Goal: Task Accomplishment & Management: Use online tool/utility

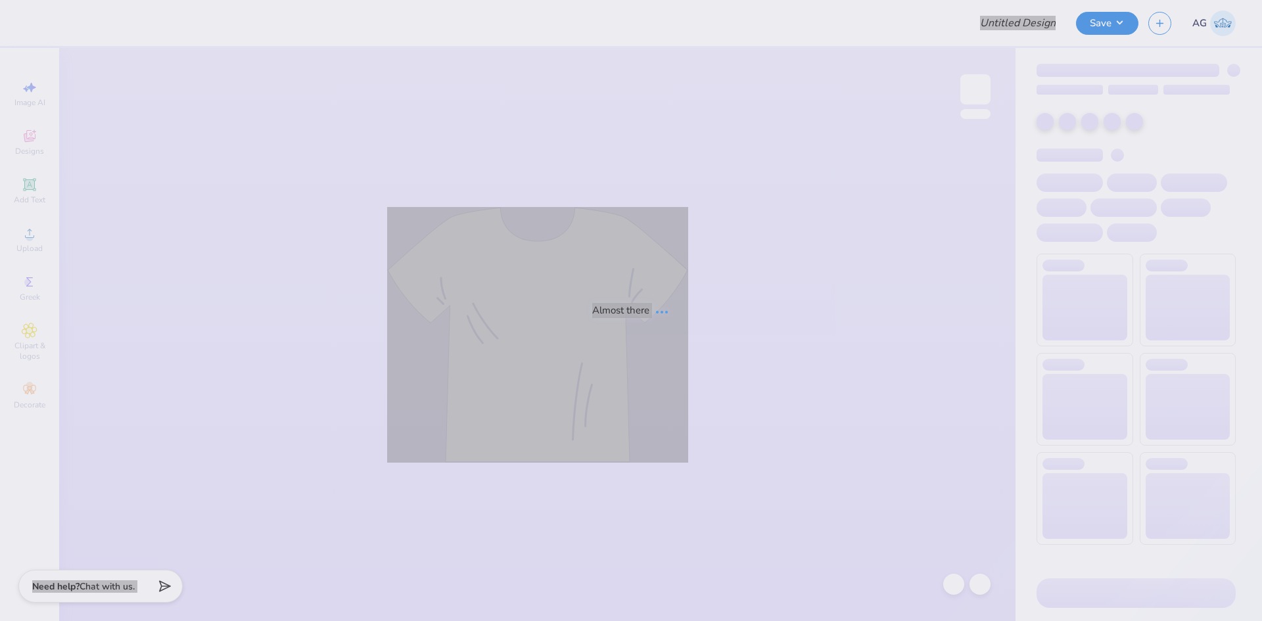
type input "Merch for National Black law Student Association"
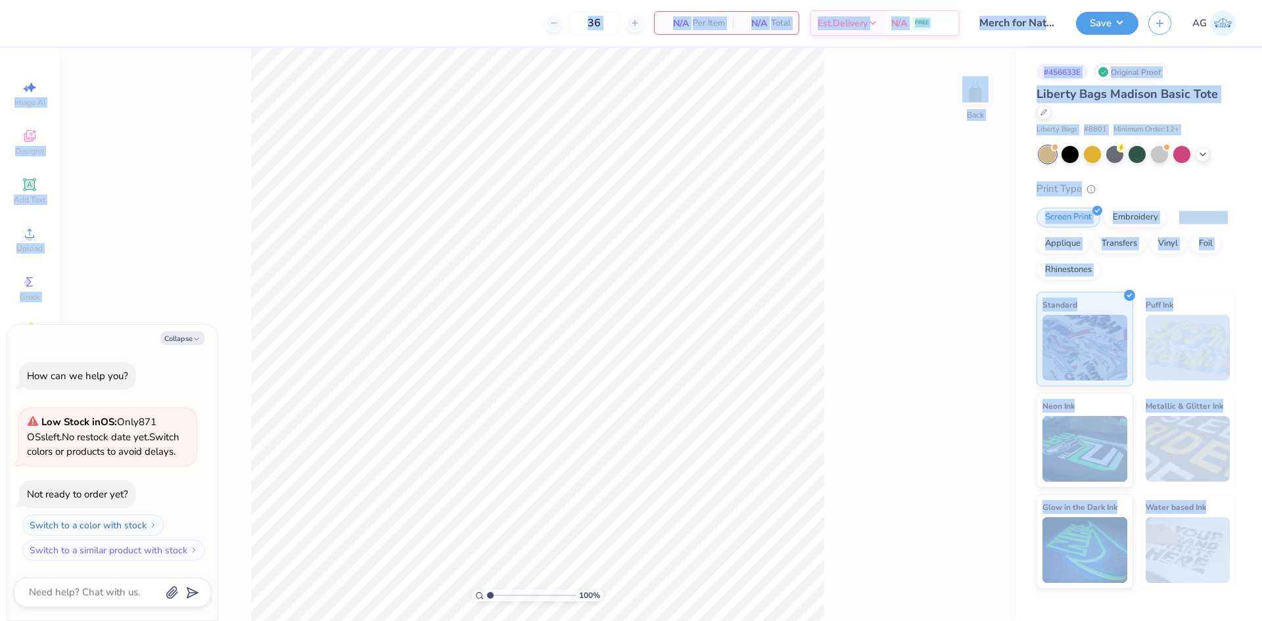
click at [323, 23] on div "36 N/A Per Item N/A Total Est. Delivery N/A FREE" at bounding box center [498, 23] width 924 height 46
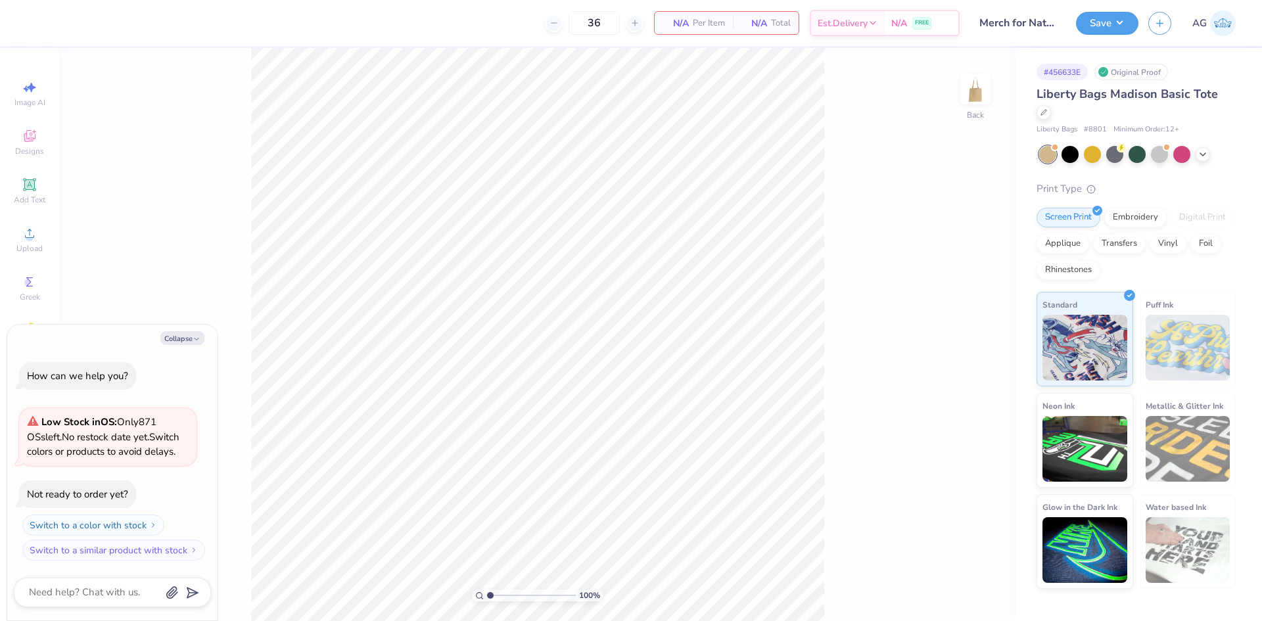
click at [353, 1] on div "36 N/A Per Item N/A Total Est. Delivery N/A FREE" at bounding box center [498, 23] width 924 height 46
click at [34, 234] on icon at bounding box center [30, 233] width 16 height 16
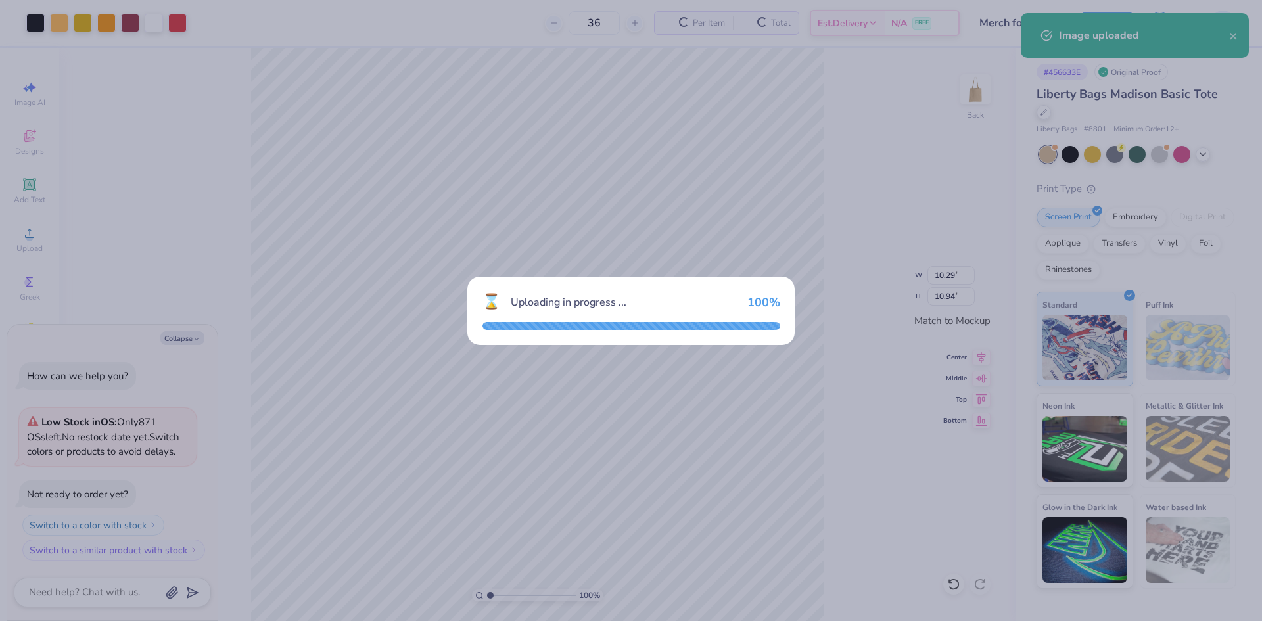
type textarea "x"
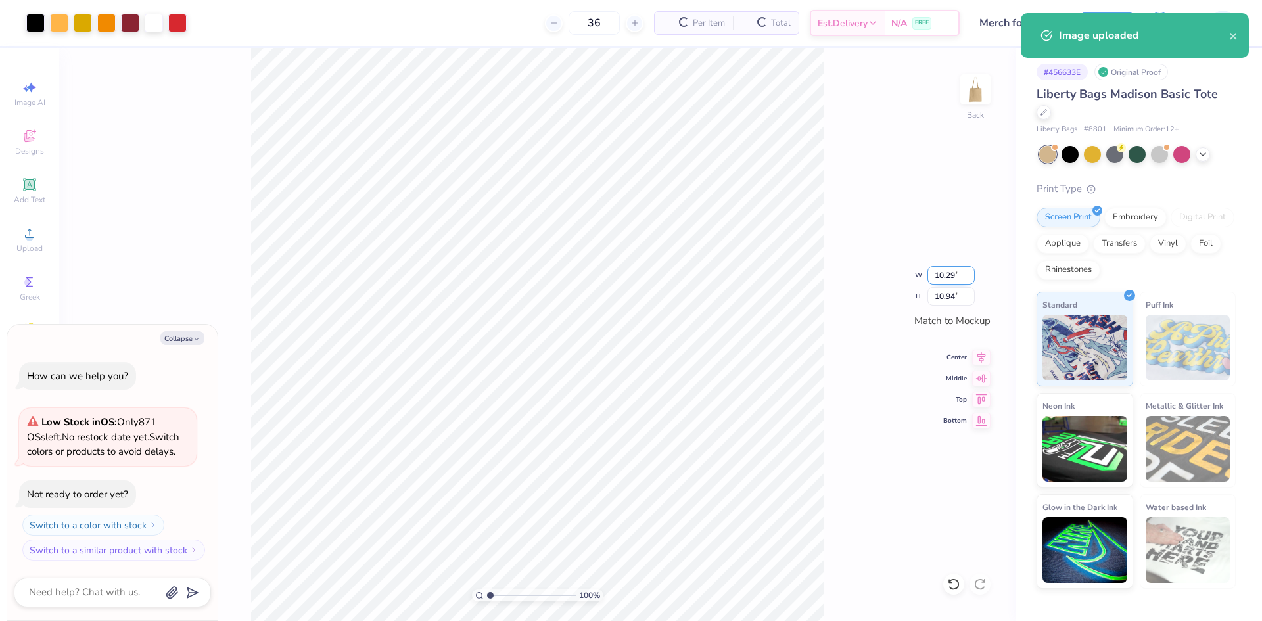
click at [949, 275] on input "10.29" at bounding box center [951, 275] width 47 height 18
type input "9.5"
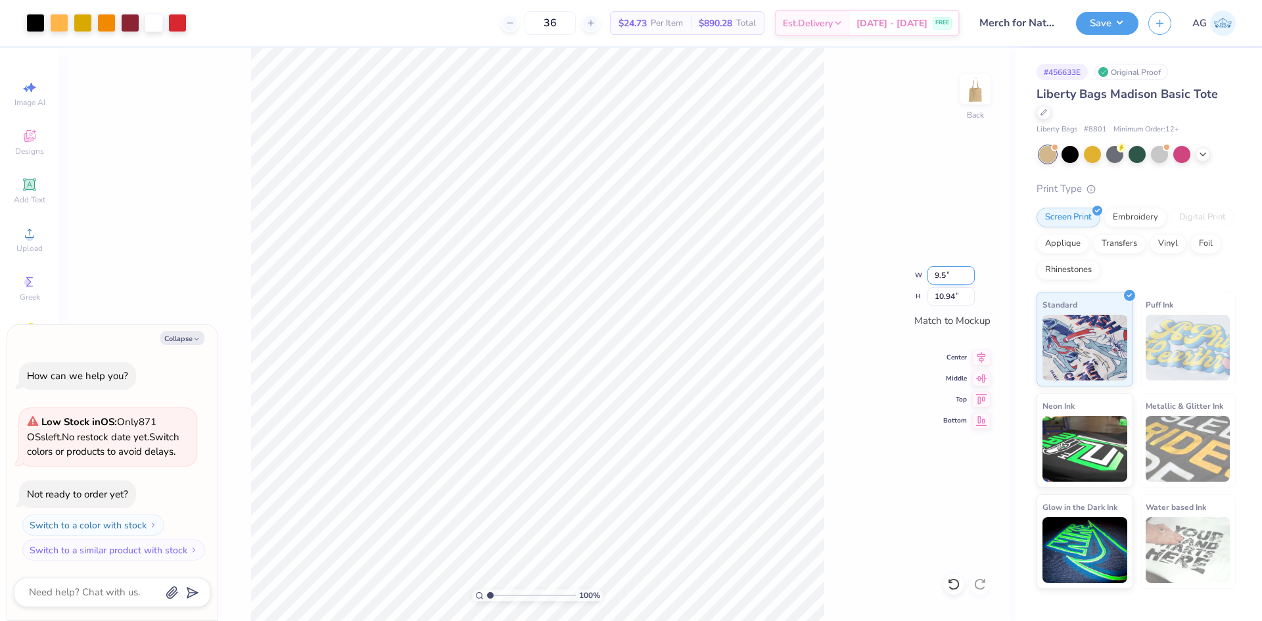
type textarea "x"
type input "9.50"
type input "10.10"
click at [109, 25] on div at bounding box center [106, 21] width 18 height 18
type textarea "x"
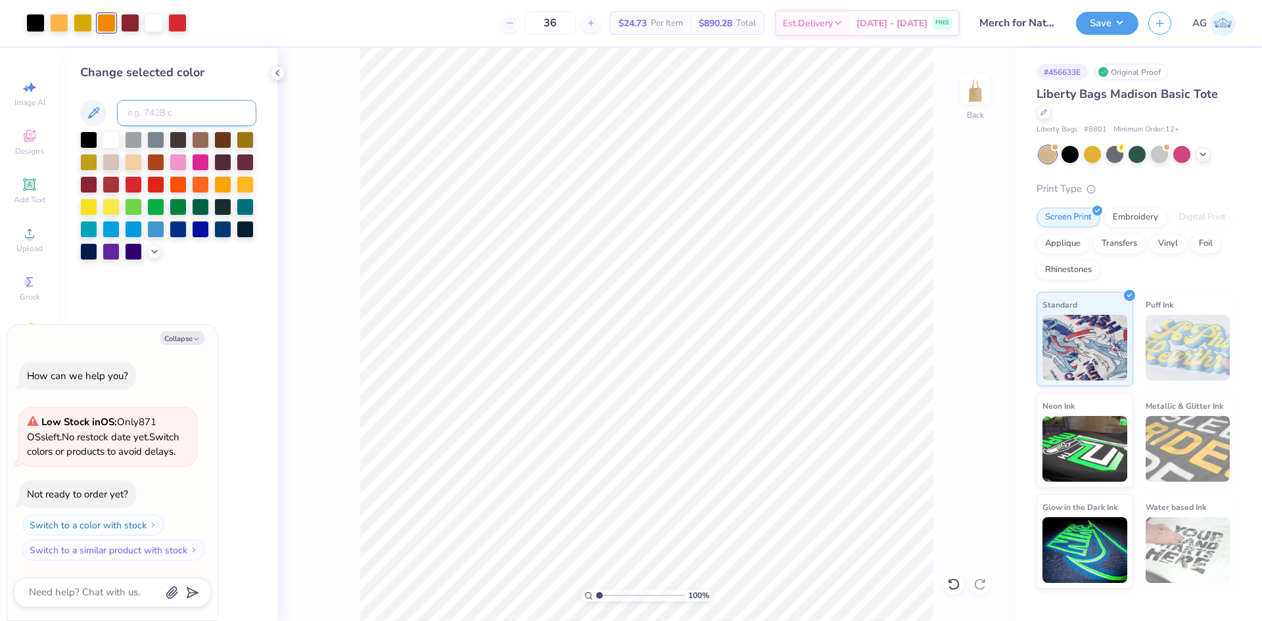
click at [171, 114] on input at bounding box center [186, 113] width 139 height 26
type input "110"
click at [1123, 35] on div "Save AG" at bounding box center [1169, 23] width 186 height 46
click at [1105, 25] on button "Save" at bounding box center [1107, 21] width 62 height 23
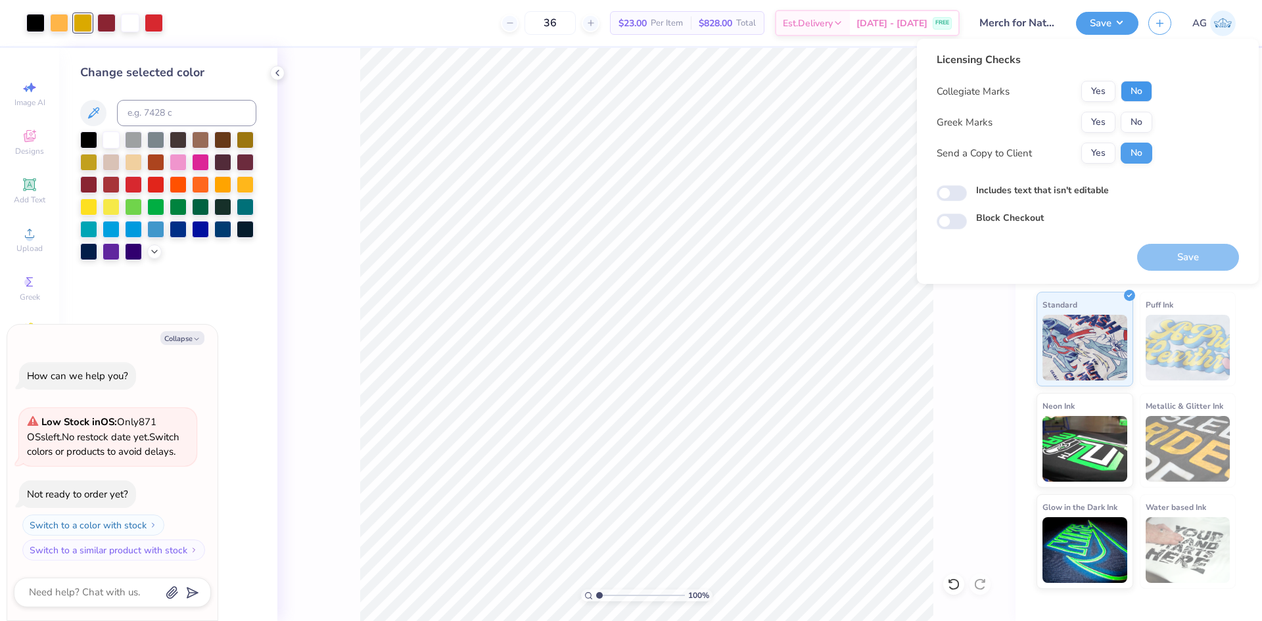
click at [1146, 95] on button "No" at bounding box center [1137, 91] width 32 height 21
click at [1137, 117] on button "No" at bounding box center [1137, 122] width 32 height 21
type textarea "x"
click at [964, 195] on input "Includes text that isn't editable" at bounding box center [952, 193] width 30 height 16
checkbox input "true"
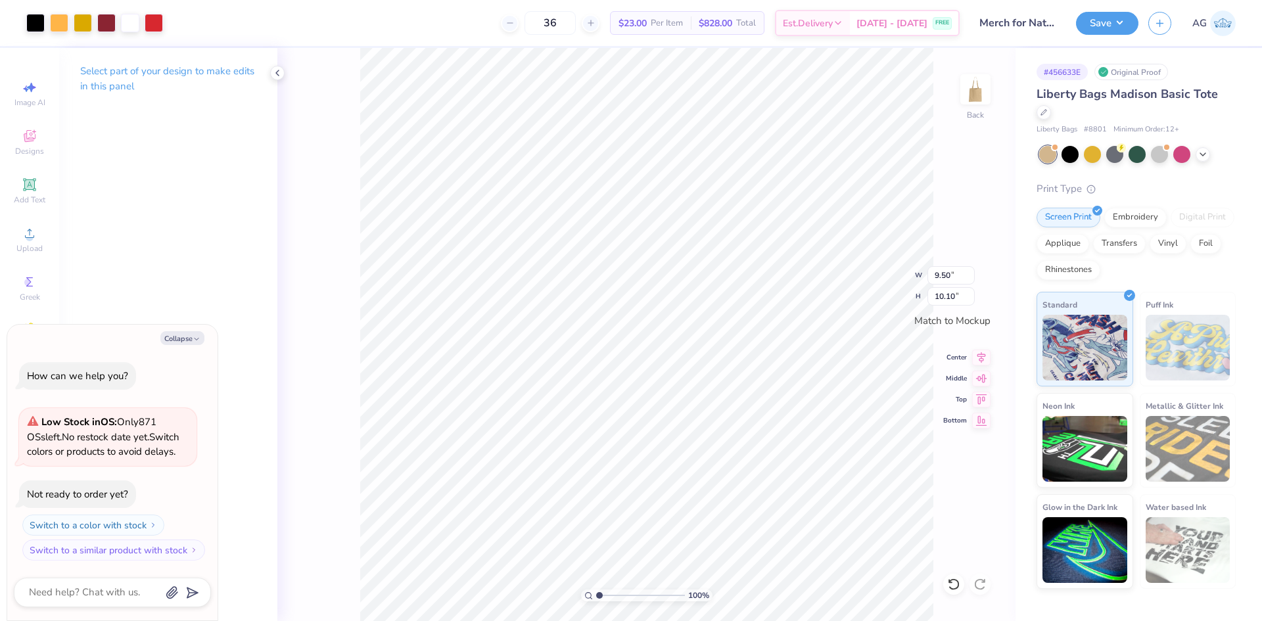
type textarea "x"
click at [952, 275] on input "9.50" at bounding box center [951, 275] width 47 height 18
type input "9"
type textarea "x"
type input "9.00"
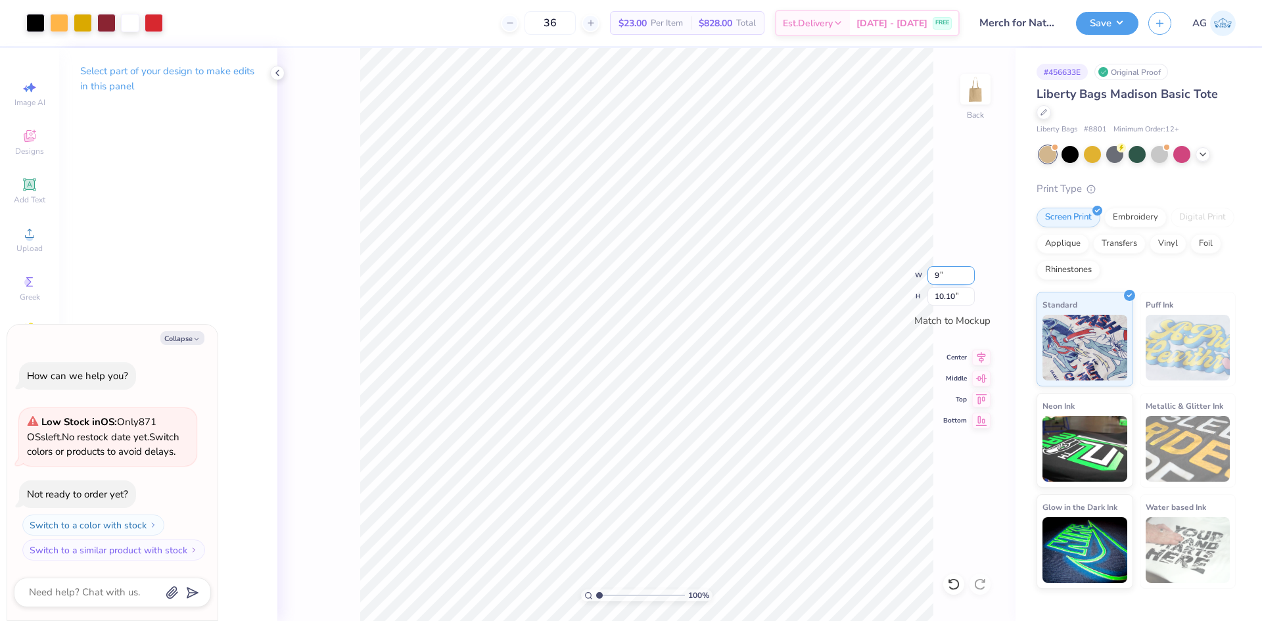
type input "9.57"
click at [1131, 26] on button "Save" at bounding box center [1107, 21] width 62 height 23
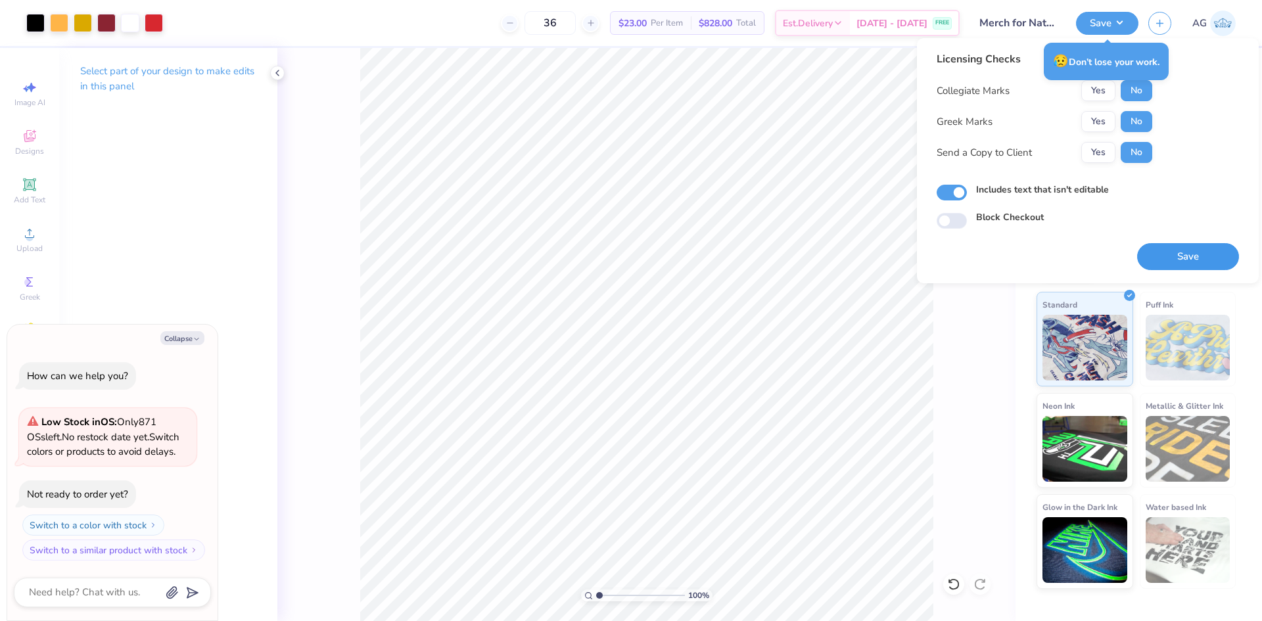
click at [1198, 268] on button "Save" at bounding box center [1188, 256] width 102 height 27
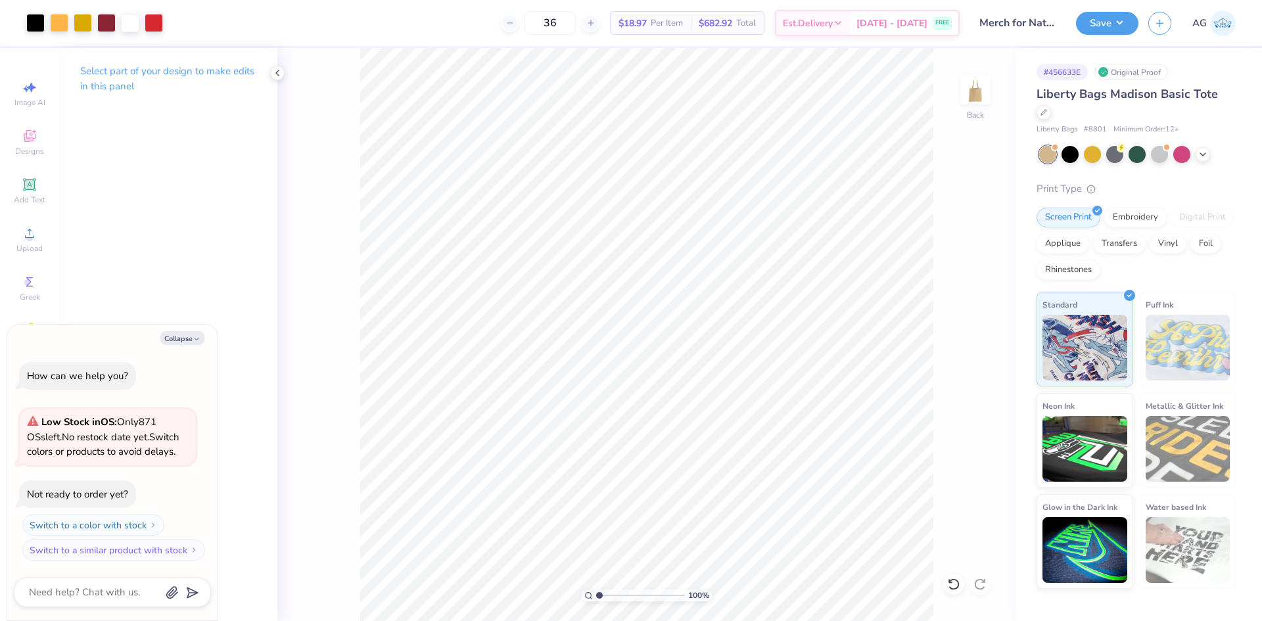
type textarea "x"
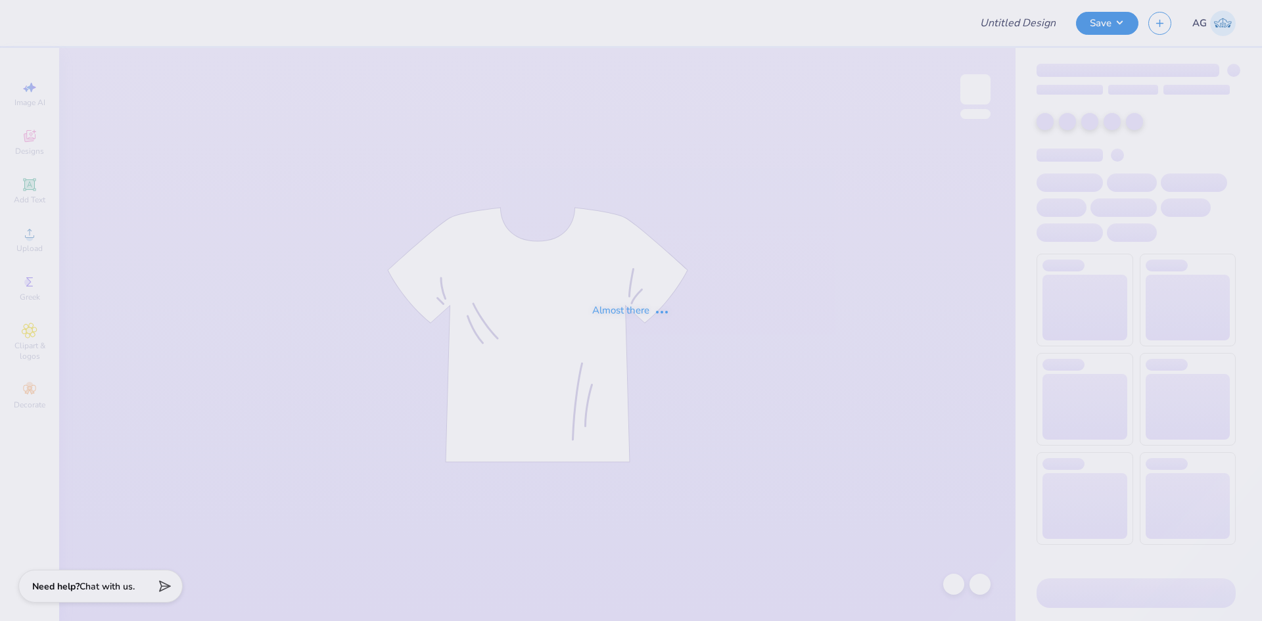
type input "Mock rock 2025"
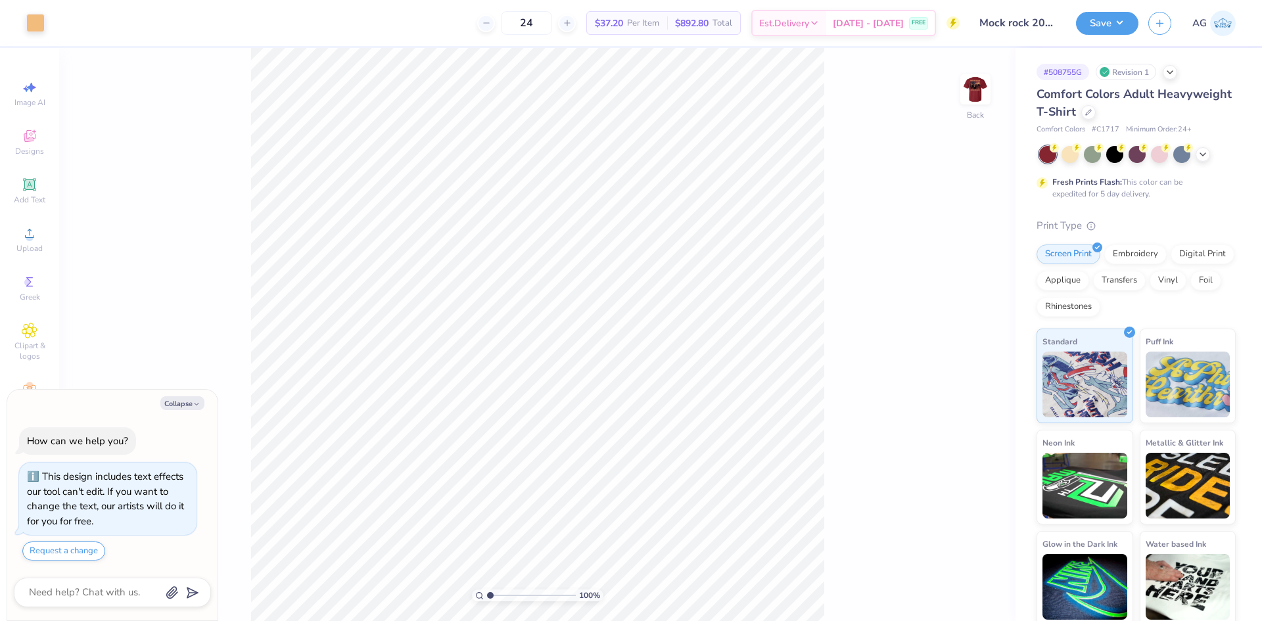
click at [968, 72] on div "100 % Back" at bounding box center [537, 334] width 956 height 573
click at [974, 85] on img at bounding box center [975, 89] width 53 height 53
click at [958, 102] on div "100 % Front" at bounding box center [537, 334] width 956 height 573
click at [974, 100] on img at bounding box center [975, 89] width 53 height 53
type textarea "x"
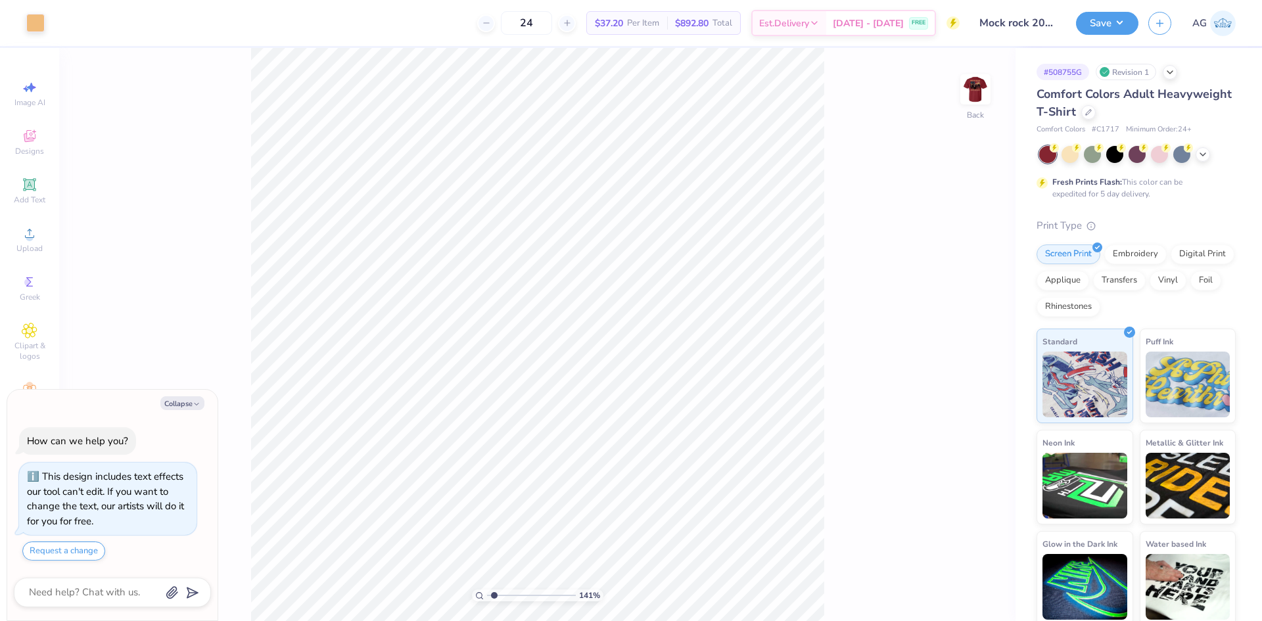
type input "1.48"
click at [494, 594] on input "range" at bounding box center [531, 596] width 89 height 12
click at [742, 341] on li "Group" at bounding box center [741, 342] width 103 height 26
type textarea "x"
click at [965, 274] on input "3.37" at bounding box center [966, 274] width 47 height 18
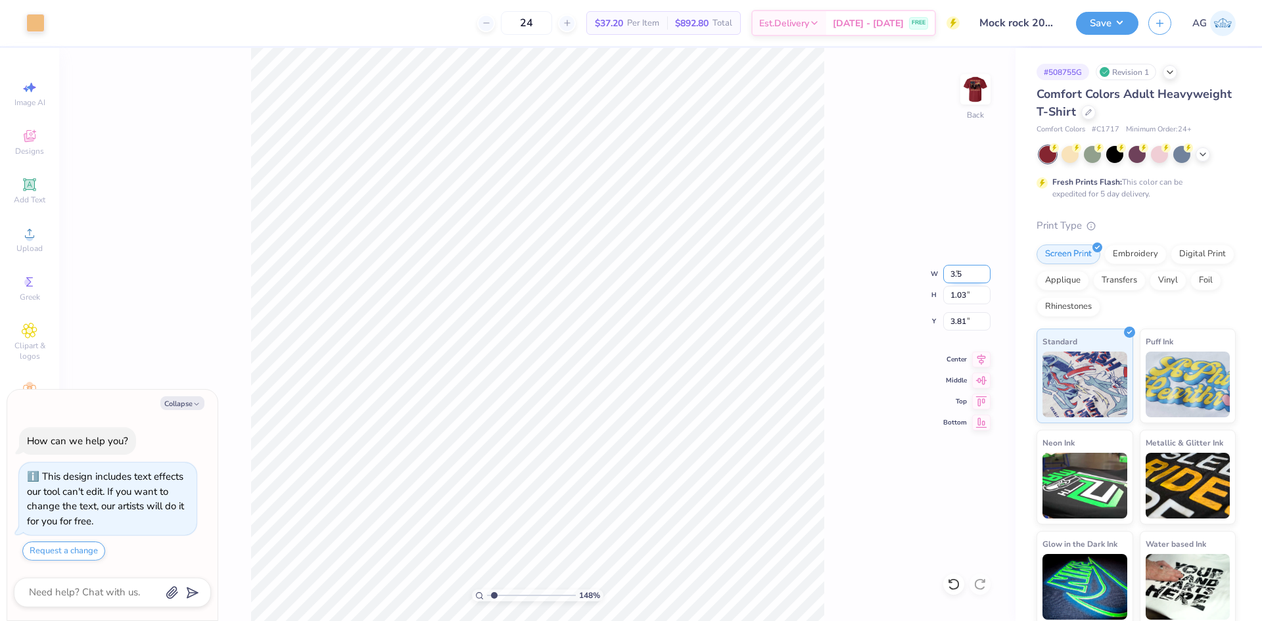
type input "3.5"
type textarea "x"
type input "3.50"
type input "1.07"
click at [956, 316] on input "3.79" at bounding box center [966, 321] width 47 height 18
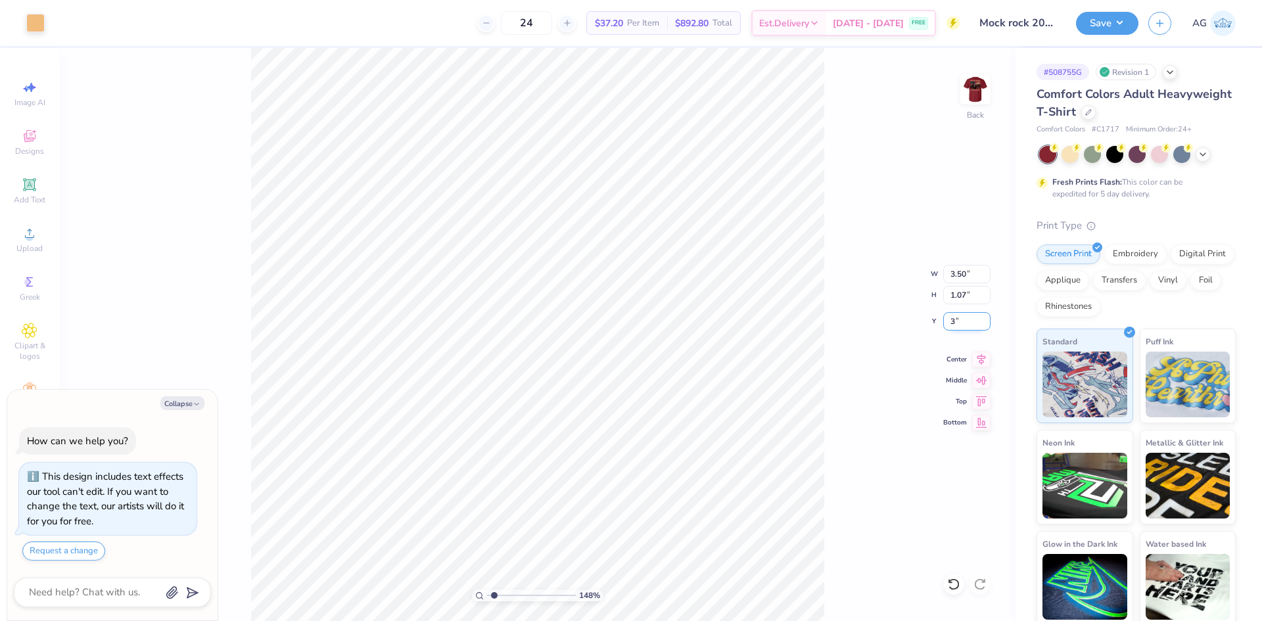
type input "3"
type textarea "x"
type input "3.00"
click at [973, 89] on img at bounding box center [975, 89] width 53 height 53
click at [92, 24] on div at bounding box center [83, 21] width 18 height 18
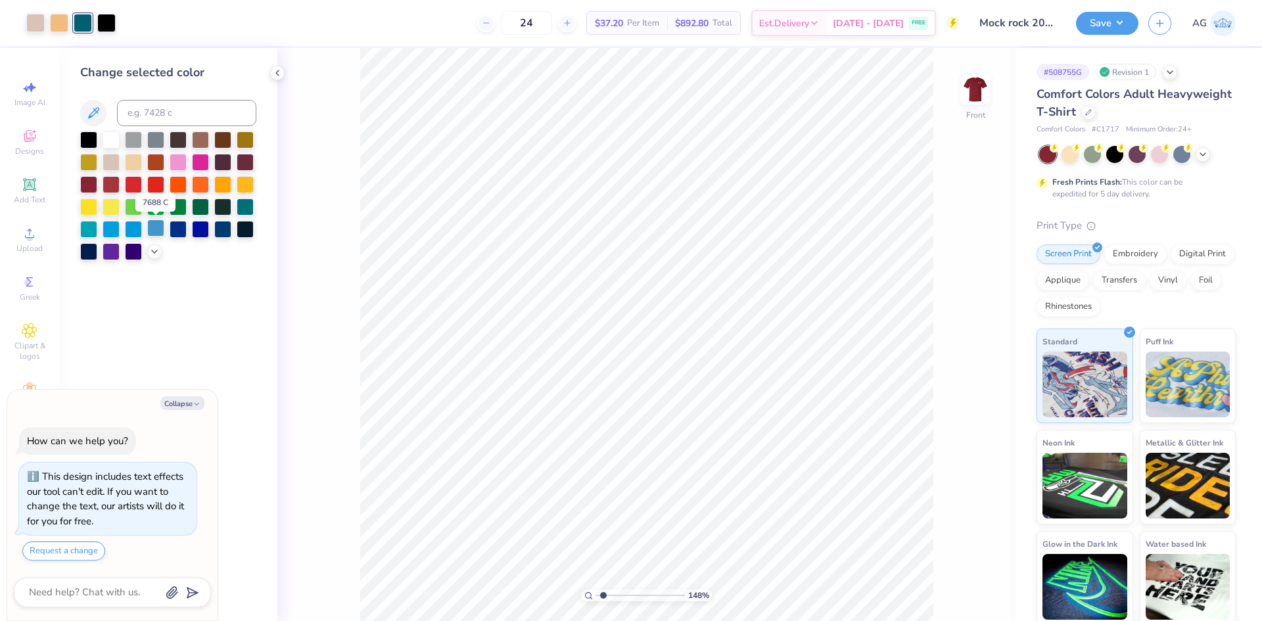
click at [158, 229] on div at bounding box center [155, 228] width 17 height 17
click at [153, 250] on polyline at bounding box center [154, 250] width 5 height 3
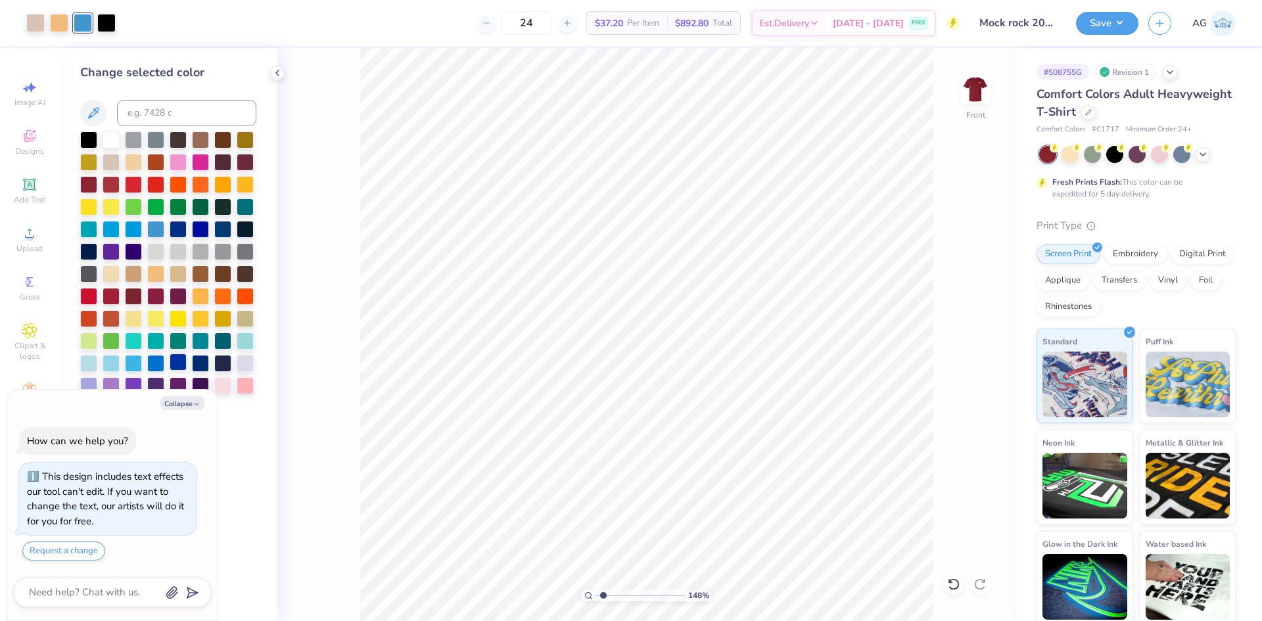
click at [179, 361] on div at bounding box center [178, 362] width 17 height 17
click at [161, 364] on div at bounding box center [155, 362] width 17 height 17
click at [106, 19] on div at bounding box center [106, 21] width 18 height 18
click at [180, 141] on div at bounding box center [178, 138] width 17 height 17
click at [227, 162] on div at bounding box center [222, 161] width 17 height 17
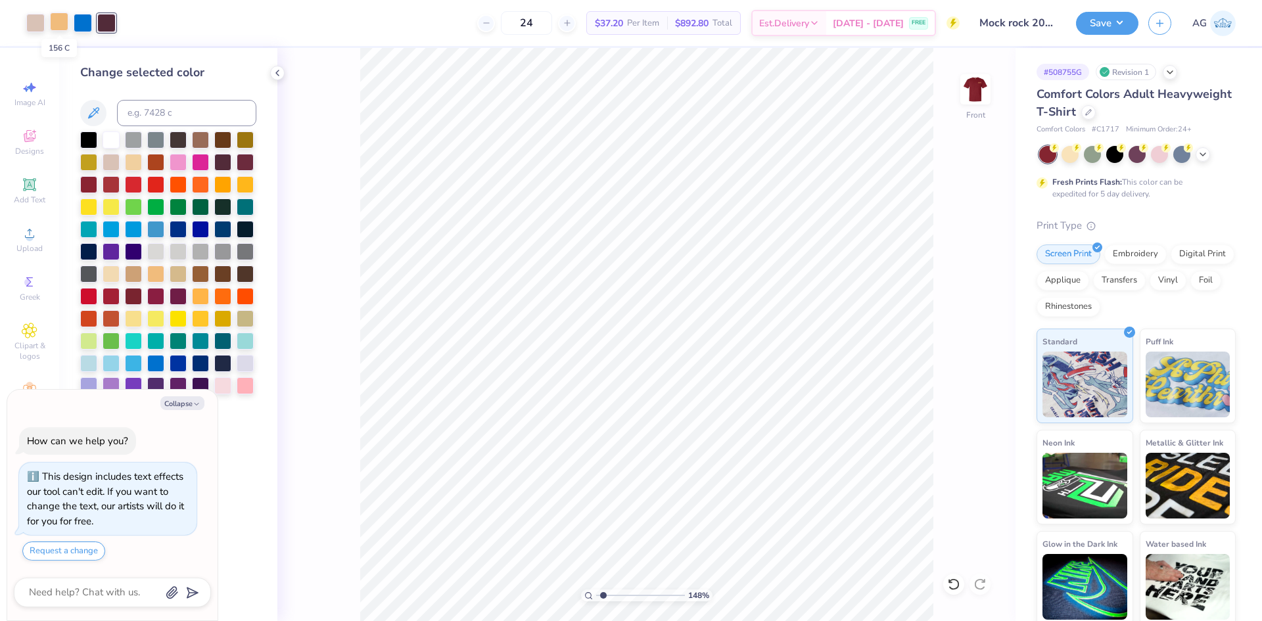
click at [60, 30] on div at bounding box center [59, 21] width 18 height 18
click at [155, 160] on div at bounding box center [155, 161] width 17 height 17
drag, startPoint x: 947, startPoint y: 585, endPoint x: 134, endPoint y: 51, distance: 973.0
click at [947, 584] on icon at bounding box center [953, 584] width 13 height 13
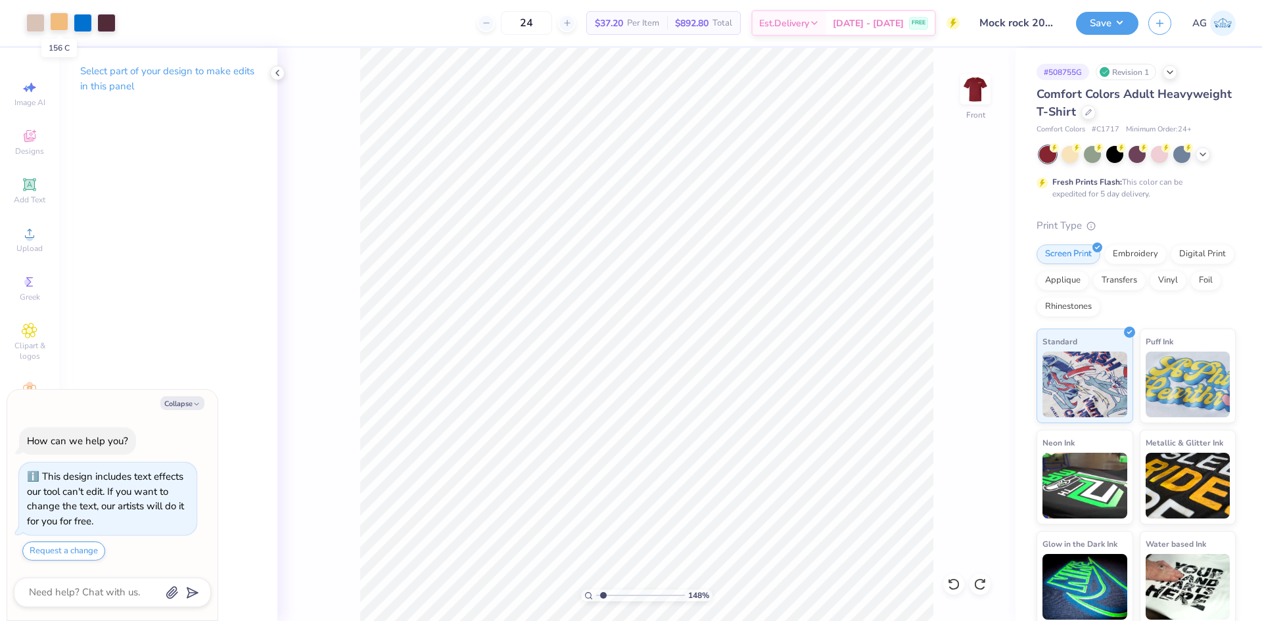
click at [60, 26] on div at bounding box center [59, 21] width 18 height 18
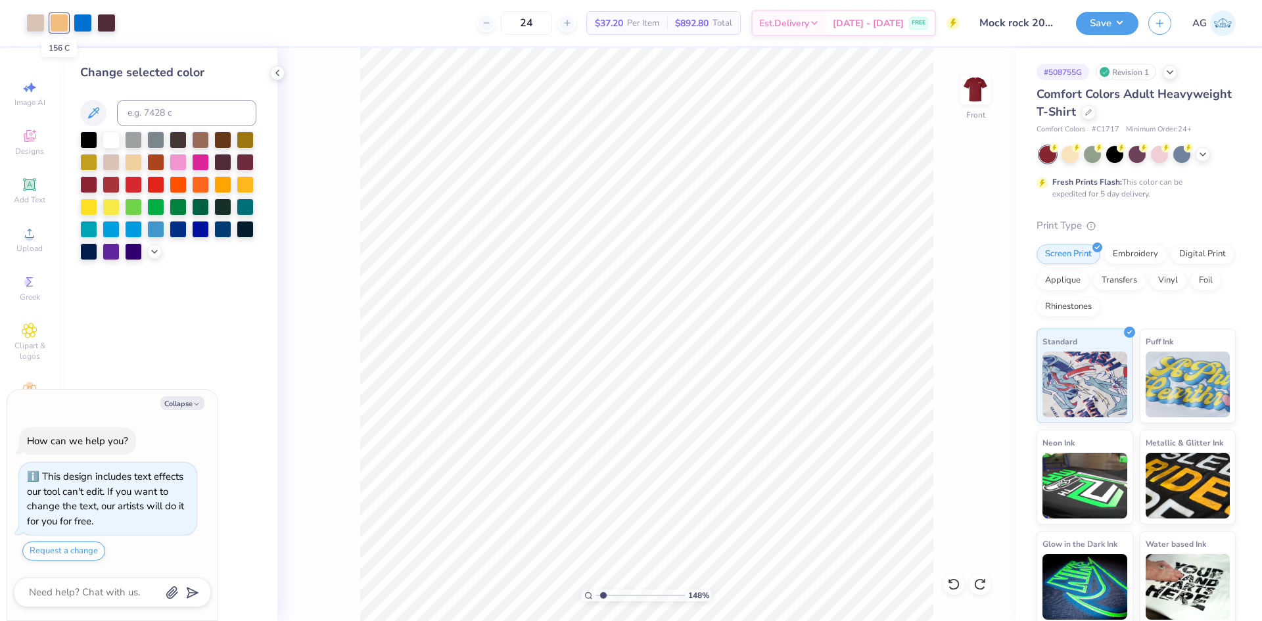
click at [60, 26] on div at bounding box center [59, 23] width 18 height 18
click at [35, 26] on div at bounding box center [35, 21] width 18 height 18
click at [1118, 21] on button "Save" at bounding box center [1107, 21] width 62 height 23
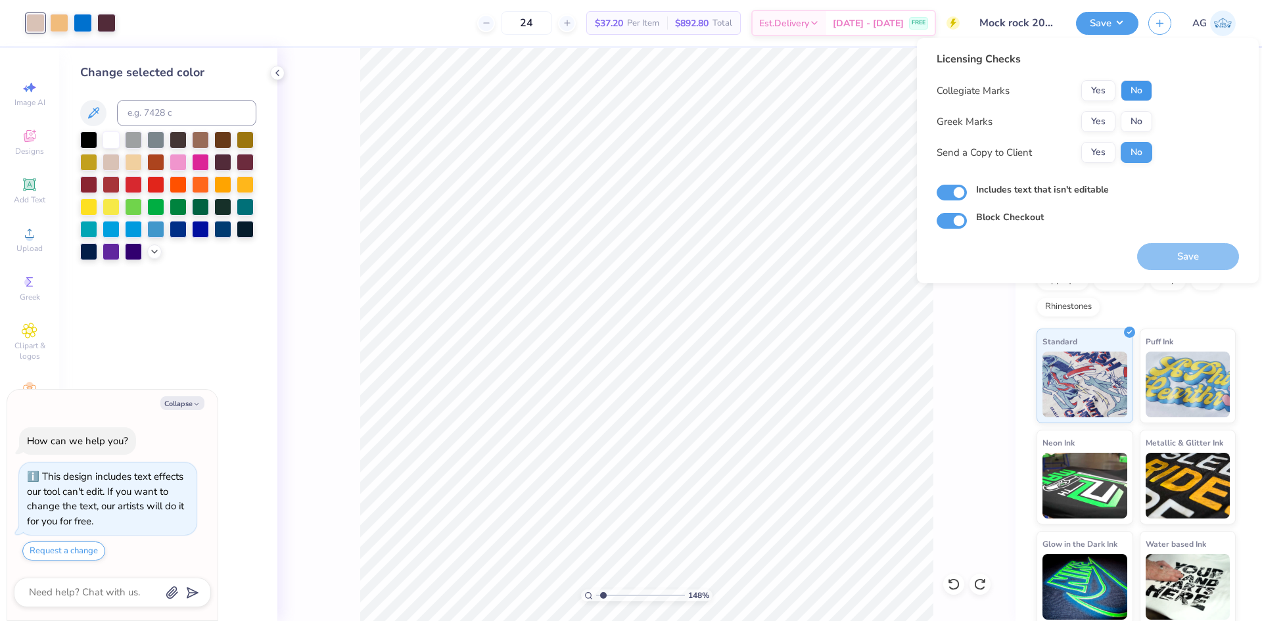
click at [1146, 89] on button "No" at bounding box center [1137, 90] width 32 height 21
click at [1110, 111] on button "Yes" at bounding box center [1098, 121] width 34 height 21
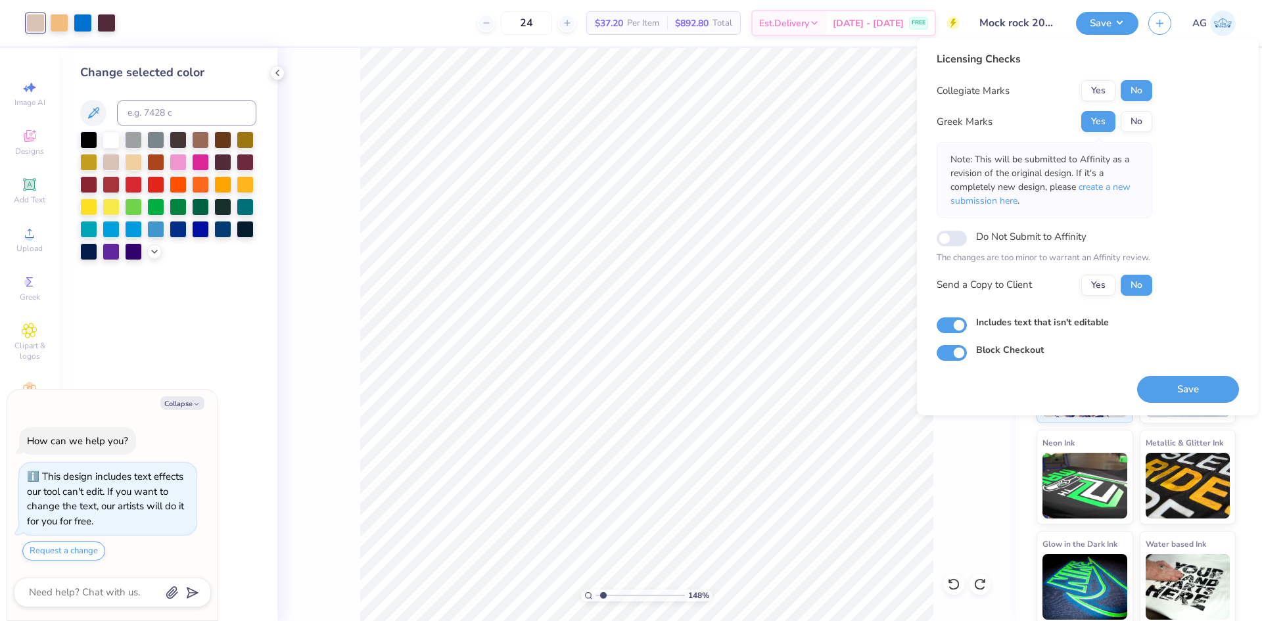
click at [285, 230] on div "148 % Front" at bounding box center [646, 334] width 738 height 573
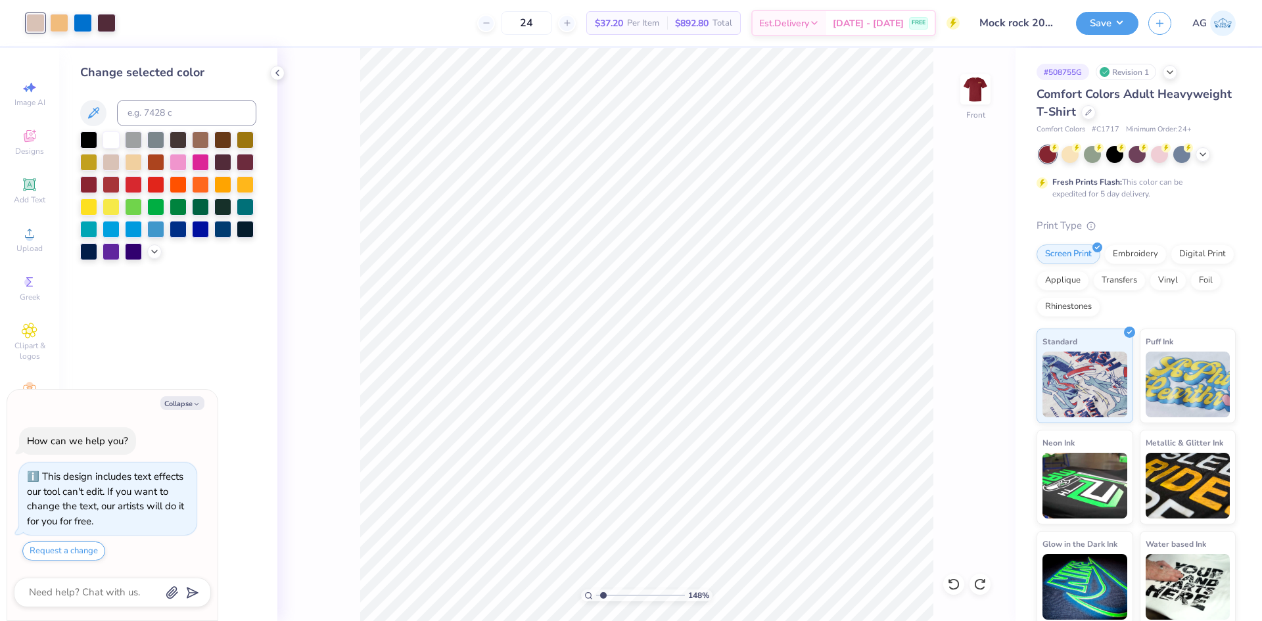
click at [783, 354] on div "148 % Front" at bounding box center [646, 334] width 738 height 573
click at [951, 587] on icon at bounding box center [953, 584] width 13 height 13
click at [991, 580] on div "148 % Front" at bounding box center [646, 334] width 738 height 573
click at [982, 586] on icon at bounding box center [980, 584] width 13 height 13
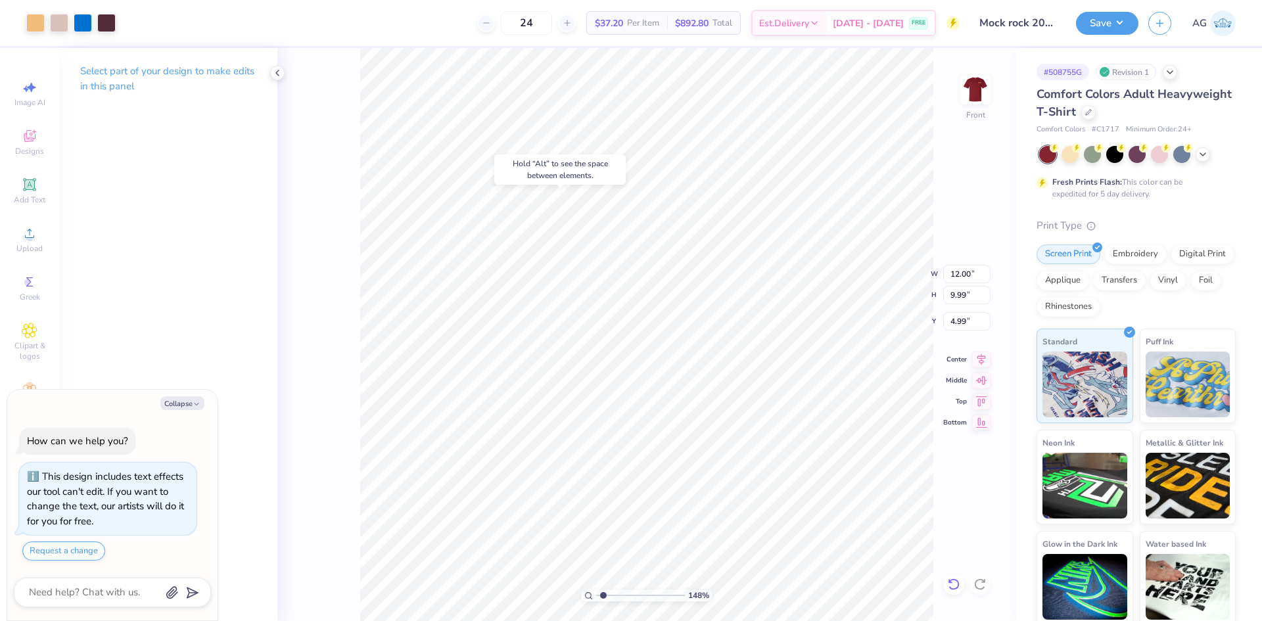
type textarea "x"
type input "4.99"
click at [957, 584] on icon at bounding box center [953, 584] width 13 height 13
type textarea "x"
type input "3.98"
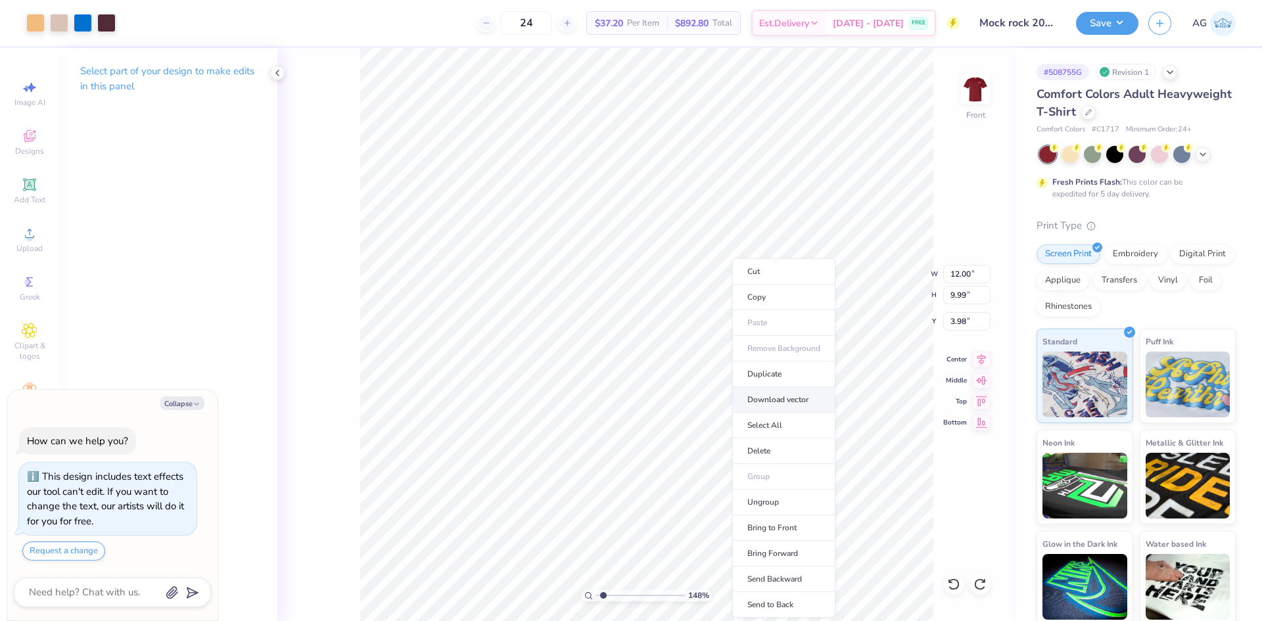
click at [772, 400] on li "Download vector" at bounding box center [783, 400] width 103 height 26
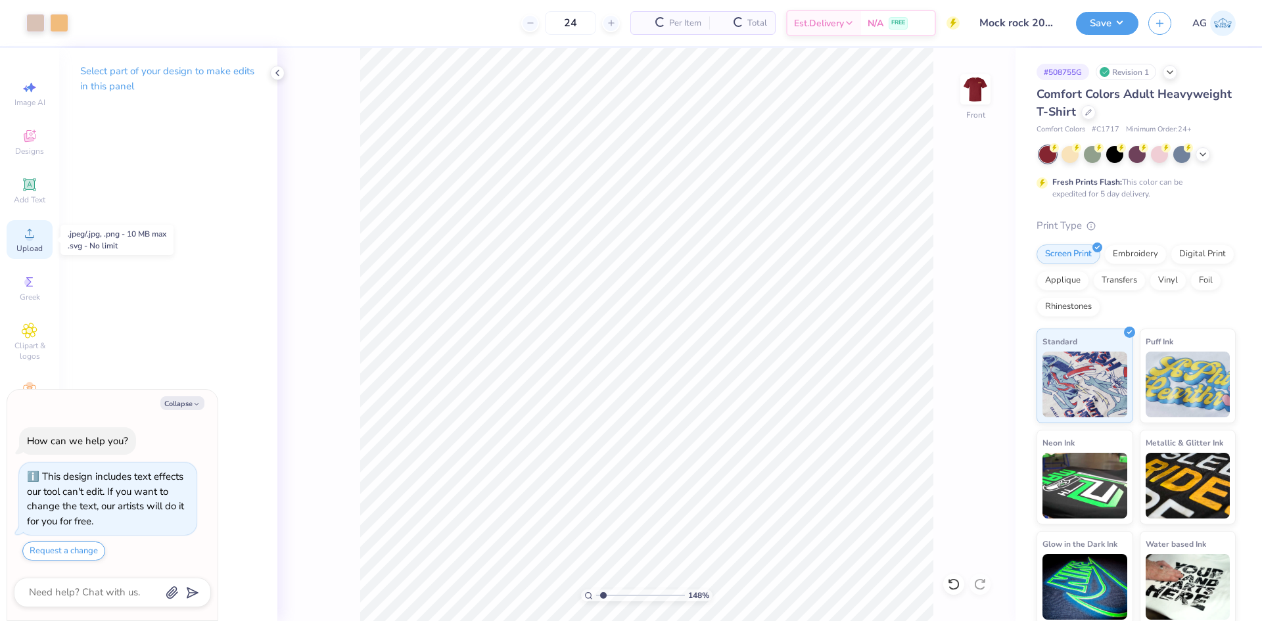
click at [38, 243] on div "Upload" at bounding box center [30, 239] width 46 height 39
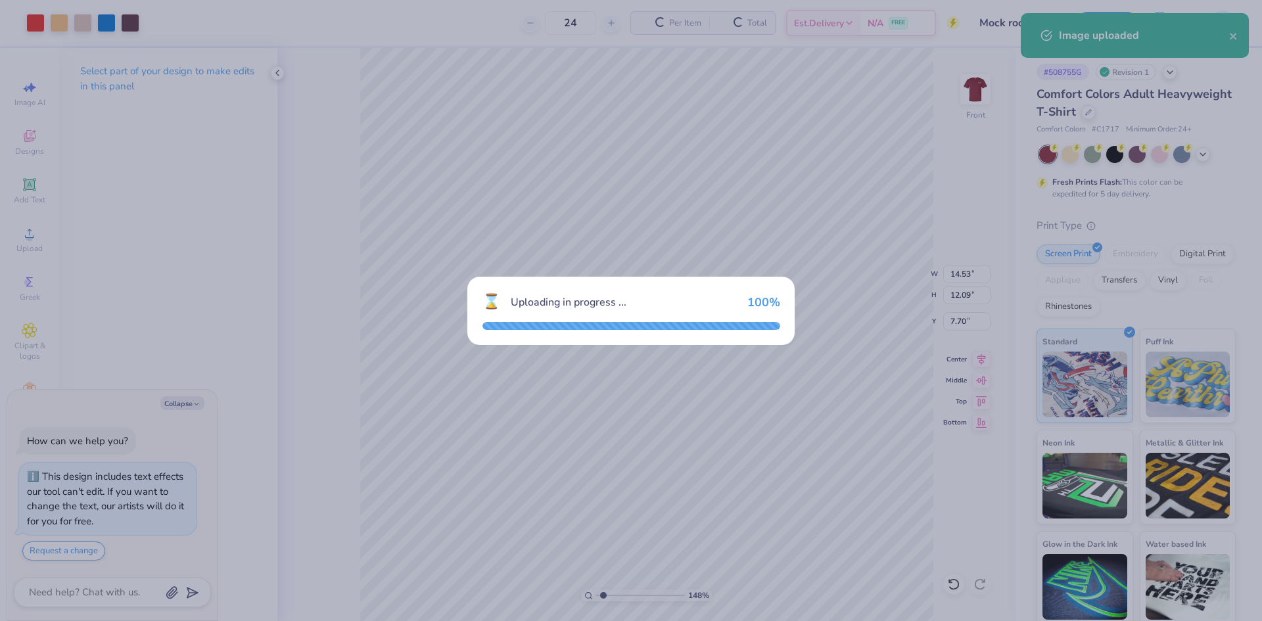
type textarea "x"
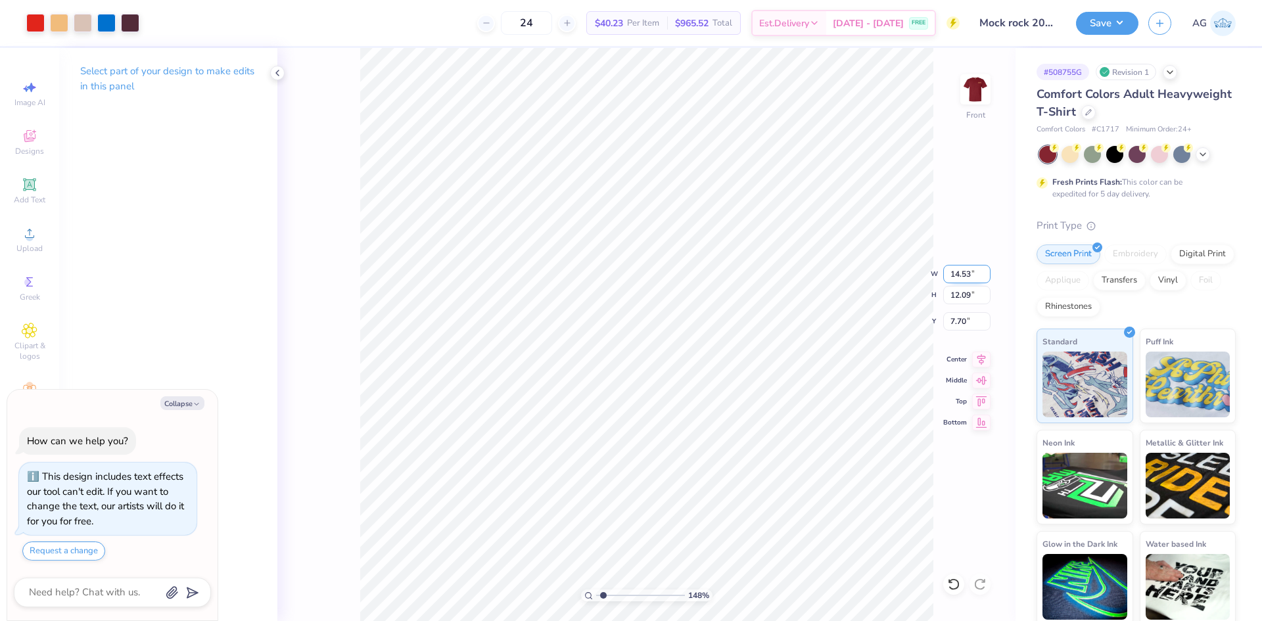
click at [975, 275] on input "14.53" at bounding box center [966, 274] width 47 height 18
type input "12"
type textarea "x"
type input "12.00"
type input "9.99"
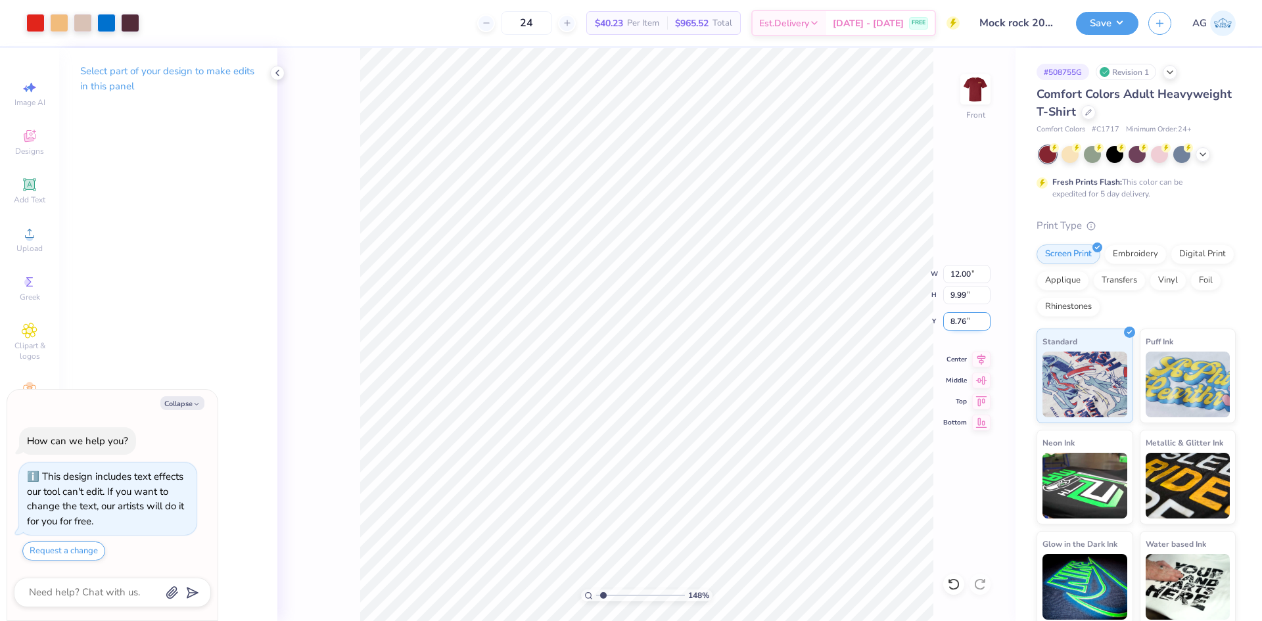
click at [970, 317] on input "8.76" at bounding box center [966, 321] width 47 height 18
type input "3.98"
click at [1106, 33] on button "Save" at bounding box center [1107, 21] width 62 height 23
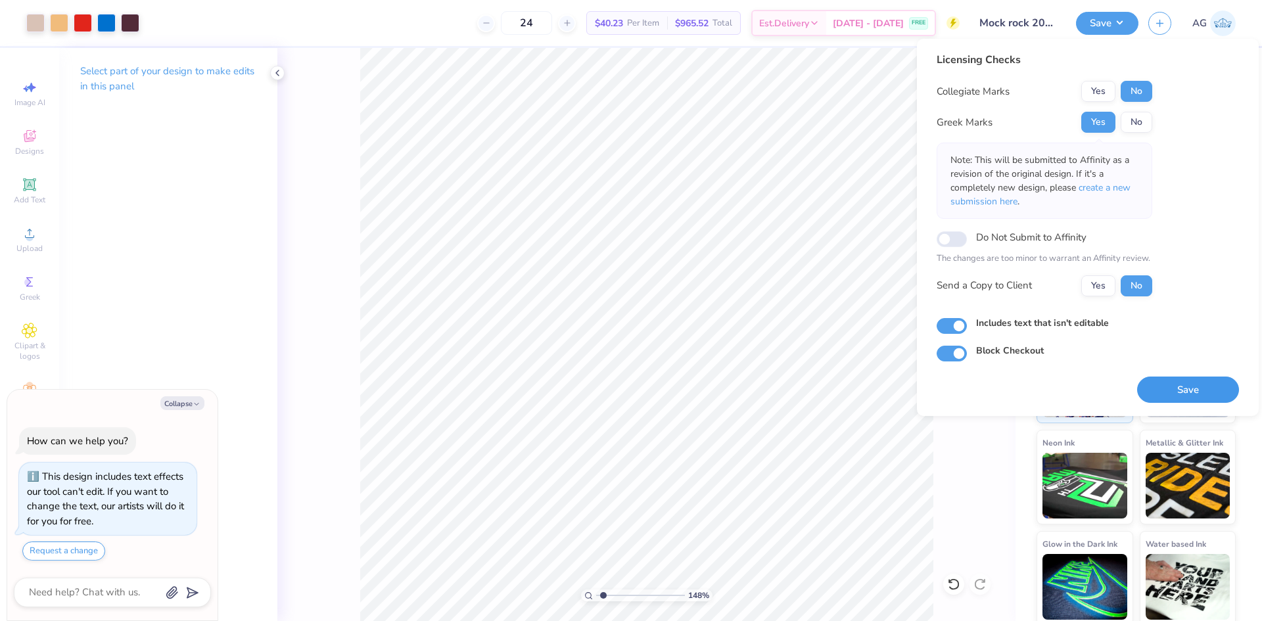
click at [1221, 386] on button "Save" at bounding box center [1188, 390] width 102 height 27
click at [1223, 396] on div "Saving..." at bounding box center [1188, 390] width 102 height 27
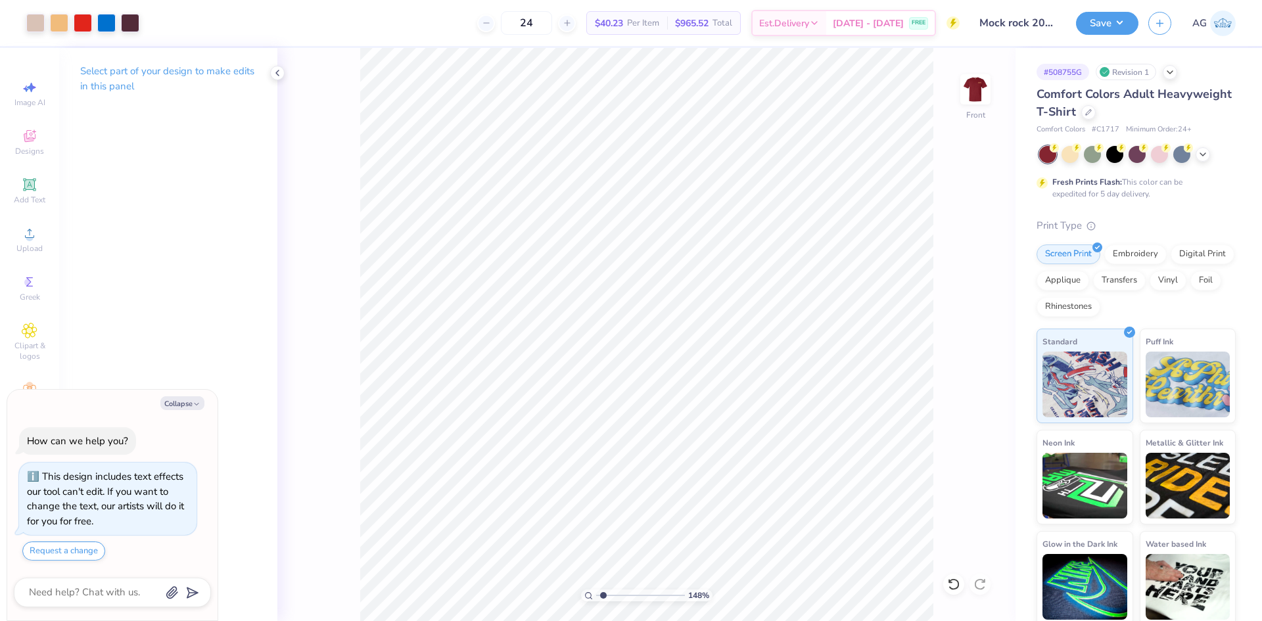
type textarea "x"
